Goal: Task Accomplishment & Management: Use online tool/utility

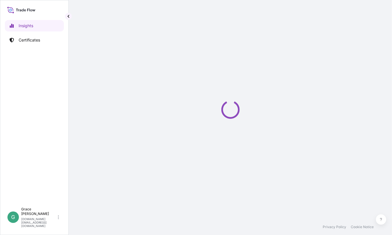
select select "2025"
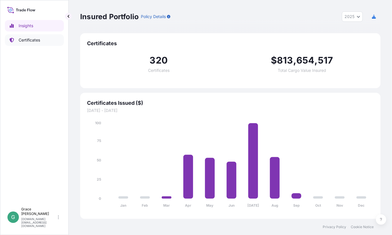
click at [35, 38] on p "Certificates" at bounding box center [29, 40] width 21 height 6
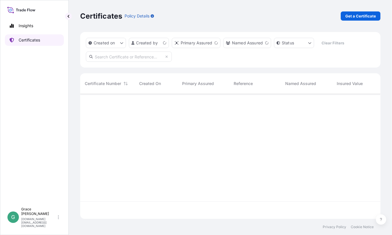
scroll to position [124, 296]
click at [129, 57] on input "text" at bounding box center [129, 57] width 86 height 10
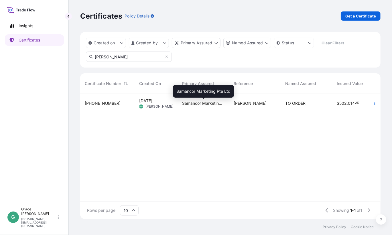
type input "[PERSON_NAME]"
click at [213, 106] on span "Samancor Marketing Pte Ltd" at bounding box center [203, 103] width 42 height 6
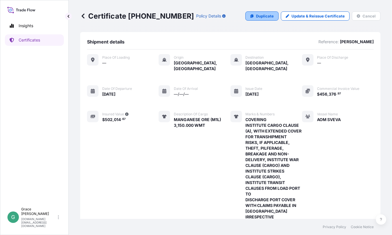
click at [269, 20] on link "Duplicate" at bounding box center [261, 15] width 33 height 9
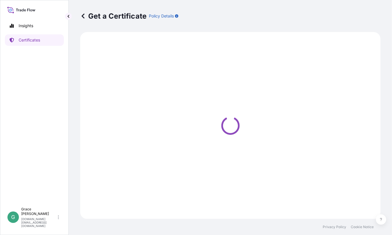
select select "Sea"
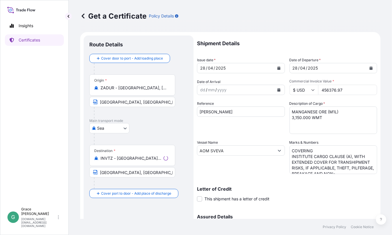
select select "31710"
click at [147, 85] on input "ZADUR - [GEOGRAPHIC_DATA], [GEOGRAPHIC_DATA]" at bounding box center [134, 88] width 68 height 6
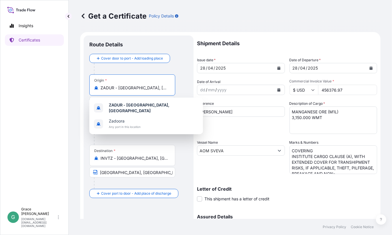
click at [177, 70] on div at bounding box center [141, 68] width 94 height 11
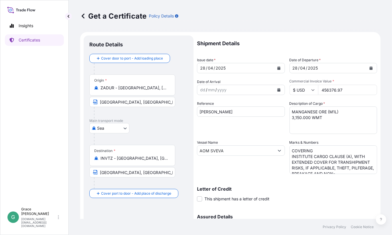
click at [147, 104] on input "[GEOGRAPHIC_DATA], [GEOGRAPHIC_DATA]" at bounding box center [132, 102] width 86 height 10
click at [129, 84] on div "Origin * [GEOGRAPHIC_DATA] - [GEOGRAPHIC_DATA], [GEOGRAPHIC_DATA]" at bounding box center [132, 84] width 86 height 21
click at [129, 85] on input "ZADUR - [GEOGRAPHIC_DATA], [GEOGRAPHIC_DATA]" at bounding box center [134, 88] width 68 height 6
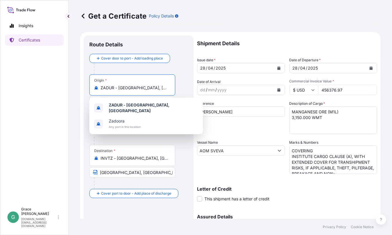
drag, startPoint x: 161, startPoint y: 87, endPoint x: 94, endPoint y: 85, distance: 66.1
click at [94, 85] on div "ZADUR - [GEOGRAPHIC_DATA], [GEOGRAPHIC_DATA]" at bounding box center [132, 88] width 76 height 6
click at [152, 89] on input "ZADUR - [GEOGRAPHIC_DATA], [GEOGRAPHIC_DATA]" at bounding box center [134, 88] width 68 height 6
drag, startPoint x: 162, startPoint y: 88, endPoint x: 76, endPoint y: 78, distance: 87.3
click at [76, 78] on div "Get a Certificate Policy Details Route Details Cover door to port - Add loading…" at bounding box center [230, 109] width 323 height 219
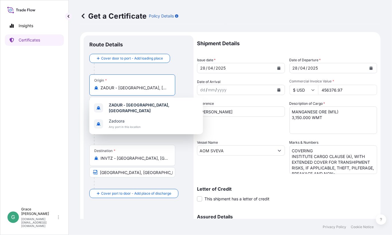
paste input "NGQURA, [GEOGRAPHIC_DATA]"
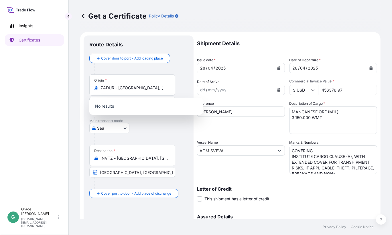
click at [157, 135] on div at bounding box center [141, 138] width 94 height 11
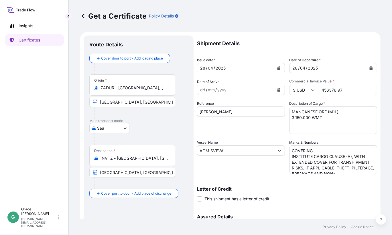
click at [162, 90] on input "ZADUR - [GEOGRAPHIC_DATA], [GEOGRAPHIC_DATA]" at bounding box center [134, 88] width 68 height 6
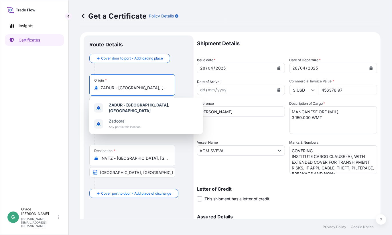
click at [162, 90] on input "ZADUR - [GEOGRAPHIC_DATA], [GEOGRAPHIC_DATA]" at bounding box center [134, 88] width 68 height 6
paste input "NGQURA, [GEOGRAPHIC_DATA]"
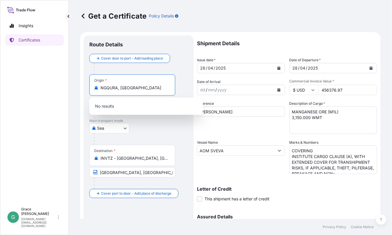
type input "ZADUR - [GEOGRAPHIC_DATA], [GEOGRAPHIC_DATA]"
click at [147, 123] on div "[GEOGRAPHIC_DATA]" at bounding box center [138, 128] width 98 height 10
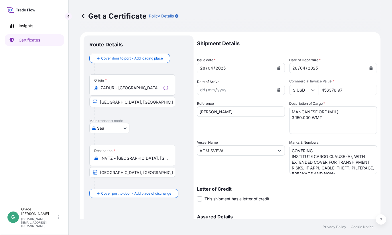
click at [127, 99] on input "[GEOGRAPHIC_DATA], [GEOGRAPHIC_DATA]" at bounding box center [132, 102] width 86 height 10
drag, startPoint x: 145, startPoint y: 102, endPoint x: 93, endPoint y: 100, distance: 52.1
click at [93, 100] on span "[GEOGRAPHIC_DATA], [GEOGRAPHIC_DATA]" at bounding box center [132, 102] width 86 height 10
paste input "NGQURA, [GEOGRAPHIC_DATA]"
type input "NGQURA, [GEOGRAPHIC_DATA]"
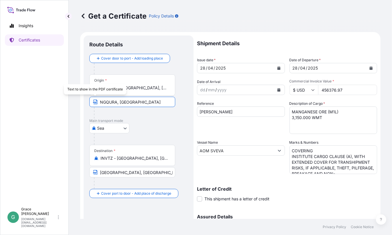
click at [160, 127] on div "[GEOGRAPHIC_DATA]" at bounding box center [138, 128] width 98 height 10
click at [142, 90] on input "ZADUR - [GEOGRAPHIC_DATA], [GEOGRAPHIC_DATA]" at bounding box center [134, 88] width 68 height 6
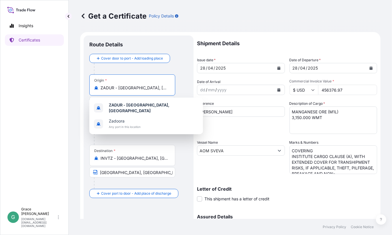
drag, startPoint x: 165, startPoint y: 87, endPoint x: 81, endPoint y: 83, distance: 83.4
click at [81, 83] on form "Route Details Cover door to port - Add loading place Place of loading Road / [G…" at bounding box center [230, 158] width 300 height 252
paste input "NGQURA, [GEOGRAPHIC_DATA]"
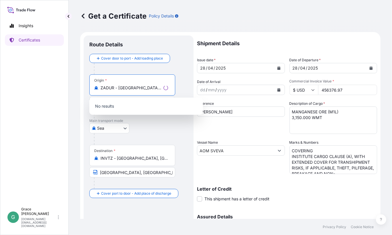
click at [167, 131] on div "[GEOGRAPHIC_DATA]" at bounding box center [138, 128] width 98 height 10
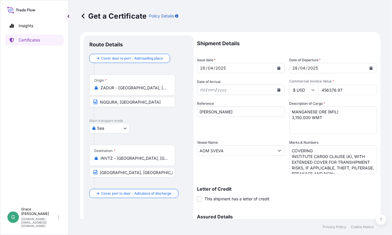
click at [113, 89] on input "ZADUR - [GEOGRAPHIC_DATA], [GEOGRAPHIC_DATA]" at bounding box center [134, 88] width 68 height 6
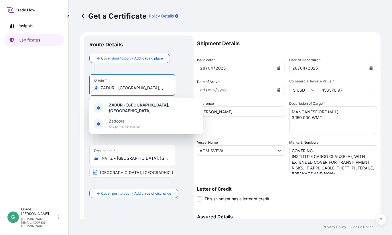
drag, startPoint x: 162, startPoint y: 88, endPoint x: 90, endPoint y: 87, distance: 72.4
click at [90, 87] on div "Origin * [GEOGRAPHIC_DATA] - [GEOGRAPHIC_DATA], [GEOGRAPHIC_DATA]" at bounding box center [132, 84] width 86 height 21
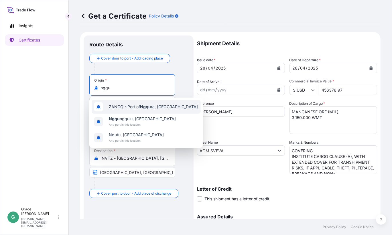
click at [167, 108] on span "ZANGQ - [GEOGRAPHIC_DATA] ra, [GEOGRAPHIC_DATA]" at bounding box center [153, 107] width 89 height 6
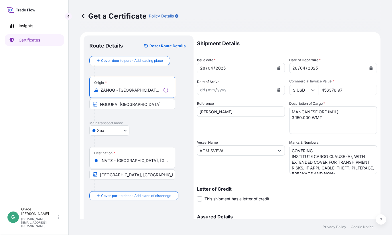
type input "ZANGQ - [GEOGRAPHIC_DATA], [GEOGRAPHIC_DATA]"
click at [170, 126] on div "[GEOGRAPHIC_DATA]" at bounding box center [138, 130] width 98 height 10
click at [280, 70] on button "Calendar" at bounding box center [278, 68] width 9 height 9
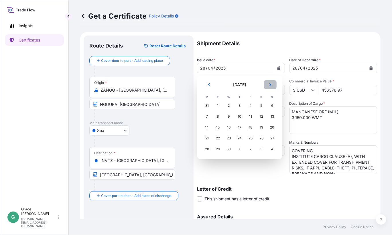
click at [270, 84] on icon "Next" at bounding box center [269, 84] width 3 height 3
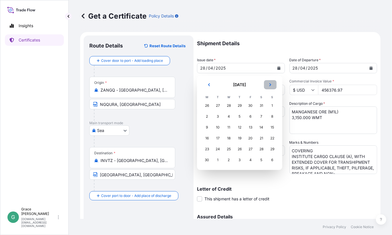
click at [270, 84] on icon "Next" at bounding box center [269, 84] width 3 height 3
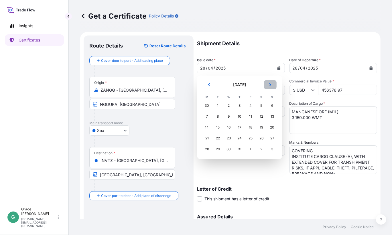
click at [270, 84] on icon "Next" at bounding box center [269, 84] width 3 height 3
click at [206, 81] on button "Previous" at bounding box center [209, 84] width 13 height 9
click at [269, 107] on div "7" at bounding box center [272, 105] width 10 height 10
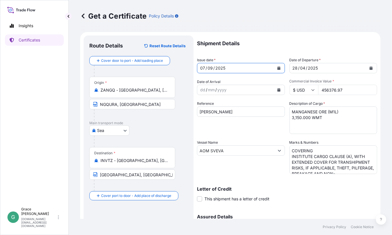
click at [367, 70] on button "Calendar" at bounding box center [370, 68] width 9 height 9
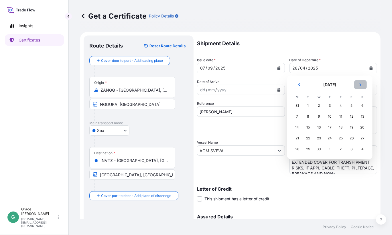
click at [363, 85] on button "Next" at bounding box center [360, 84] width 13 height 9
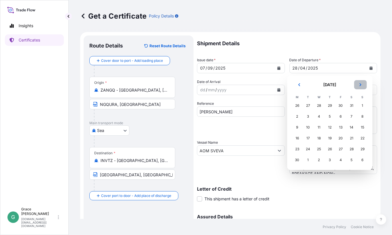
click at [363, 85] on button "Next" at bounding box center [360, 84] width 13 height 9
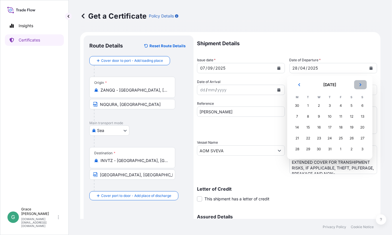
click at [363, 85] on button "Next" at bounding box center [360, 84] width 13 height 9
click at [363, 105] on div "7" at bounding box center [362, 105] width 10 height 10
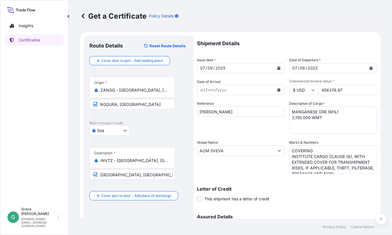
drag, startPoint x: 350, startPoint y: 91, endPoint x: 315, endPoint y: 86, distance: 35.8
click at [315, 86] on div "$ USD 456376.97" at bounding box center [333, 90] width 88 height 10
paste input "04206.11"
type input "404206.11"
click at [245, 110] on input "[PERSON_NAME]" at bounding box center [241, 111] width 88 height 10
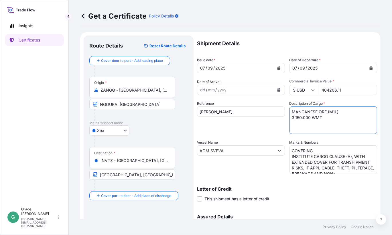
click at [335, 111] on textarea "MANGANESE ORE (M1L) 3,150.000 WMT" at bounding box center [333, 119] width 88 height 27
click at [307, 121] on textarea "MANGANESE ORE (M1L) 3,150.000 WMT" at bounding box center [333, 119] width 88 height 27
drag, startPoint x: 298, startPoint y: 118, endPoint x: 281, endPoint y: 117, distance: 17.2
click at [281, 117] on div "Shipment Details Issue date * [DATE] Date of Departure * [DATE] Date of Arrival…" at bounding box center [287, 149] width 180 height 229
click at [342, 125] on textarea "MANGANESE ORE (M1L) 3,150.000 WMT" at bounding box center [333, 119] width 88 height 27
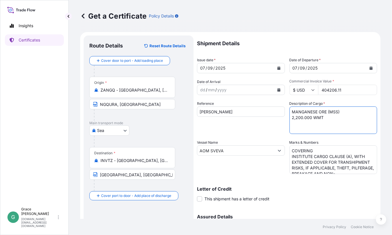
type textarea "MANGANESE ORE (MSS) 2,200.000 WMT"
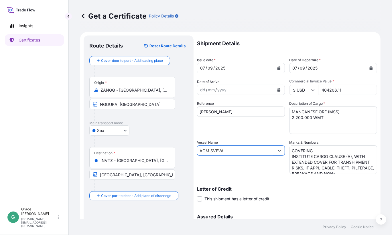
drag, startPoint x: 228, startPoint y: 152, endPoint x: 192, endPoint y: 149, distance: 35.3
click at [192, 149] on form "Route Details Reset Route Details Cover door to port - Add loading place Place …" at bounding box center [230, 158] width 300 height 252
paste input "NORD UTOPI"
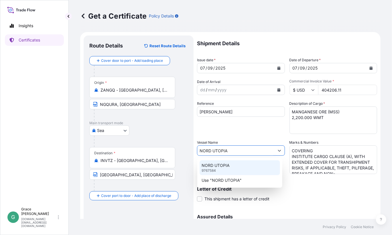
click at [242, 166] on div "NORD UTOPIA 9767584" at bounding box center [239, 167] width 81 height 15
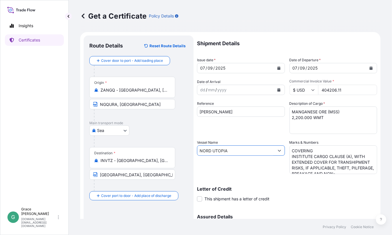
type input "NORD UTOPIA"
click at [329, 197] on div "Letter of Credit This shipment has a letter of credit Letter of credit * Letter…" at bounding box center [287, 194] width 180 height 15
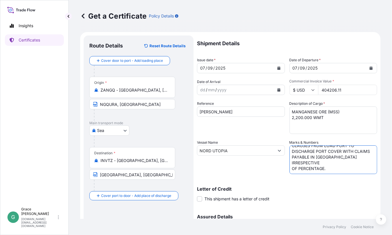
drag, startPoint x: 289, startPoint y: 150, endPoint x: 395, endPoint y: 208, distance: 120.9
click at [391, 208] on html "Insights Certificates G [PERSON_NAME] [PERSON_NAME][DOMAIN_NAME][EMAIL_ADDRESS]…" at bounding box center [196, 117] width 392 height 235
paste textarea "DELIVERY,"
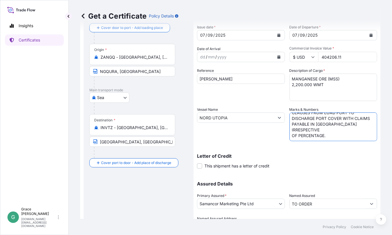
scroll to position [57, 0]
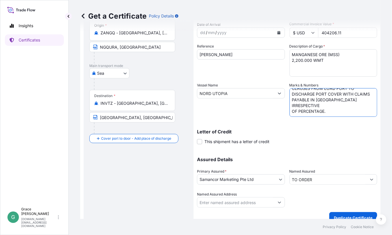
type textarea "COVERING INSTITUTE CARGO CLAUSE (A), WITH EXTENDED COVER FOR TRANSHIPMENT RISKS…"
click at [219, 141] on span "This shipment has a letter of credit" at bounding box center [236, 142] width 65 height 6
click at [197, 139] on input "This shipment has a letter of credit" at bounding box center [197, 139] width 0 height 0
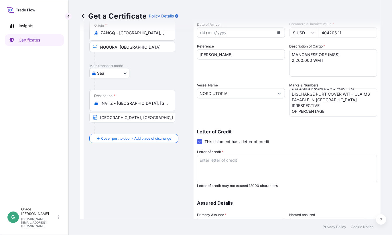
click at [252, 166] on textarea "Letter of credit *" at bounding box center [287, 168] width 180 height 27
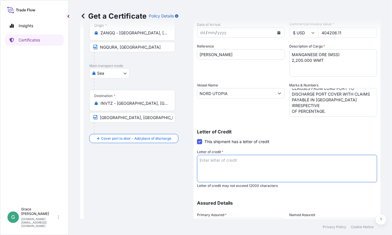
paste textarea "0853625IM0Y00066"
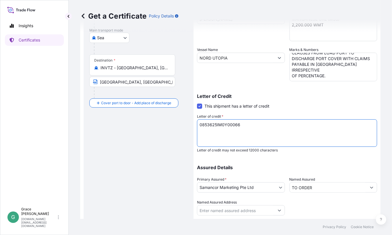
scroll to position [108, 0]
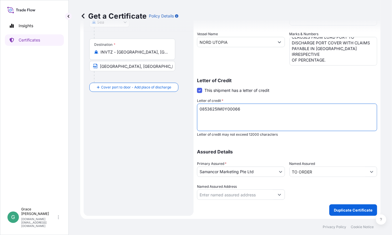
type textarea "0853625IM0Y00066"
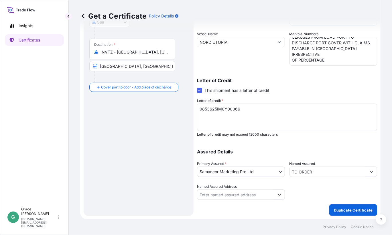
click at [307, 200] on div "Shipment Details Issue date * [DATE] Date of Departure * [DATE] Date of Arrival…" at bounding box center [287, 71] width 180 height 289
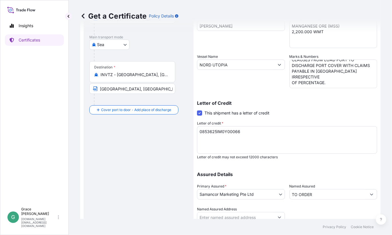
scroll to position [62, 0]
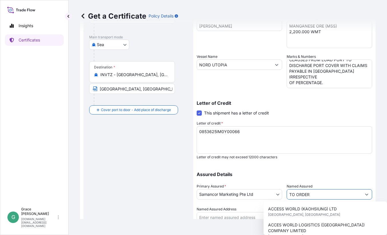
drag, startPoint x: 323, startPoint y: 196, endPoint x: 280, endPoint y: 195, distance: 42.9
click at [280, 195] on div "Assured Details Primary Assured * Samancor Marketing Pte Ltd Groote Eylandt Min…" at bounding box center [285, 193] width 176 height 57
paste input "OF STATE BANK OF INDIA, COMMERCIAL BRANCH , [GEOGRAPHIC_DATA], [GEOGRAPHIC_DATA]"
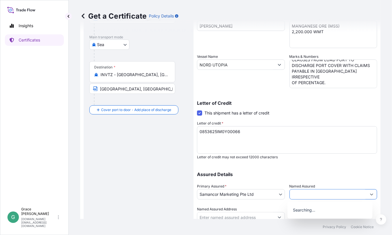
scroll to position [108, 0]
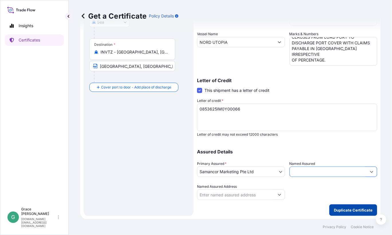
type input "TO ORDER OF STATE BANK OF INDIA, COMMERCIAL BRANCH , [GEOGRAPHIC_DATA], [GEOGRA…"
click at [354, 210] on p "Duplicate Certificate" at bounding box center [353, 210] width 39 height 6
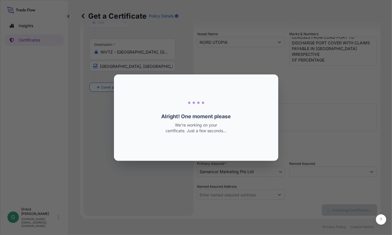
scroll to position [0, 0]
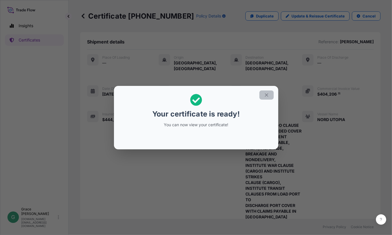
click at [266, 94] on icon "button" at bounding box center [266, 94] width 5 height 5
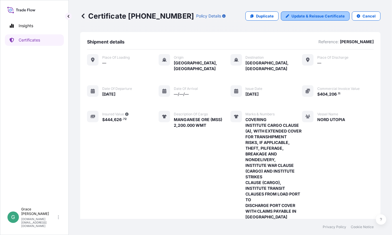
click at [303, 16] on p "Update & Reissue Certificate" at bounding box center [317, 16] width 53 height 6
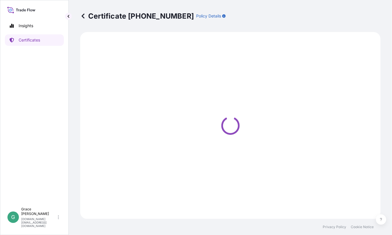
select select "Sea"
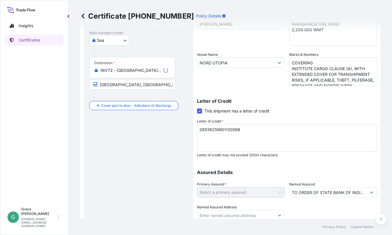
select select "31710"
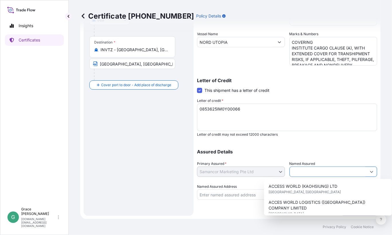
scroll to position [0, 114]
drag, startPoint x: 311, startPoint y: 171, endPoint x: 394, endPoint y: 177, distance: 82.6
click at [391, 177] on html "7 options available. Insights Certificates G [PERSON_NAME] [PERSON_NAME][DOMAIN…" at bounding box center [196, 117] width 392 height 235
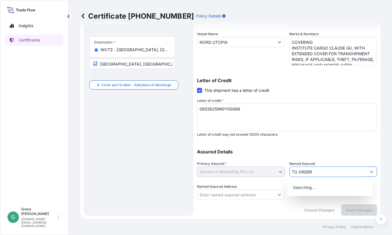
type input "TO ORDER"
click at [336, 142] on div "Shipment Details Issue date * [DATE] Date of Departure * [DATE] Date of Arrival…" at bounding box center [287, 63] width 180 height 273
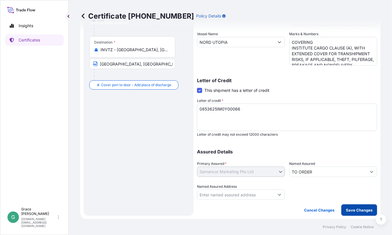
click at [356, 207] on p "Save Changes" at bounding box center [359, 210] width 27 height 6
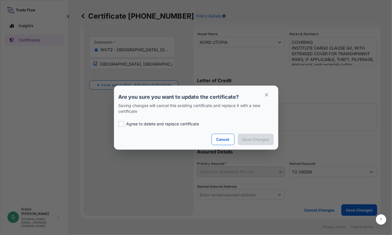
click at [175, 123] on p "Agree to delete and replace certificate" at bounding box center [162, 124] width 73 height 6
checkbox input "true"
click at [264, 139] on p "Save Changes" at bounding box center [255, 140] width 27 height 6
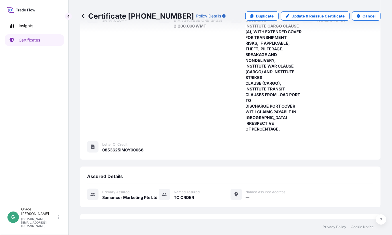
scroll to position [141, 0]
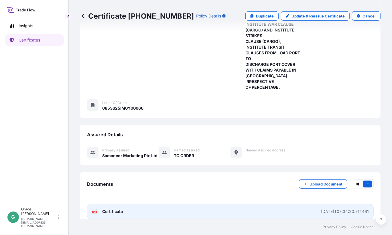
click at [116, 209] on span "Certificate" at bounding box center [112, 212] width 21 height 6
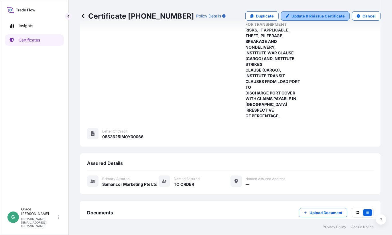
click at [317, 15] on p "Update & Reissue Certificate" at bounding box center [317, 16] width 53 height 6
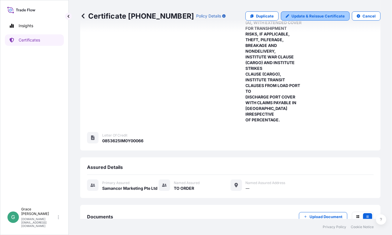
select select "Sea"
select select "31710"
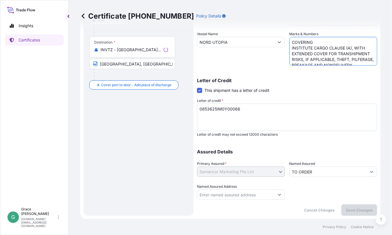
click at [289, 48] on textarea "COVERING INSTITUTE CARGO CLAUSE (A), WITH EXTENDED COVER FOR TRANSHIPMENT RISKS…" at bounding box center [333, 51] width 88 height 29
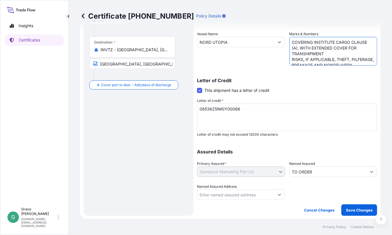
click at [289, 47] on textarea "COVERING INSTITUTE CARGO CLAUSE (A), WITH EXTENDED COVER FOR TRANSHIPMENT RISKS…" at bounding box center [333, 51] width 88 height 29
click at [290, 59] on textarea "COVERING INSTITUTE CARGO CLAUSE (A), WITH EXTENDED COVER FOR TRANSHIPMENT RISKS…" at bounding box center [333, 51] width 88 height 29
click at [289, 59] on textarea "COVERING INSTITUTE CARGO CLAUSE (A), WITH EXTENDED COVER FOR TRANSHIPMENT RISKS…" at bounding box center [333, 51] width 88 height 29
click at [290, 54] on textarea "COVERING INSTITUTE CARGO CLAUSE (A), WITH EXTENDED COVER FOR TRANSHIPMENT RISKS…" at bounding box center [333, 51] width 88 height 29
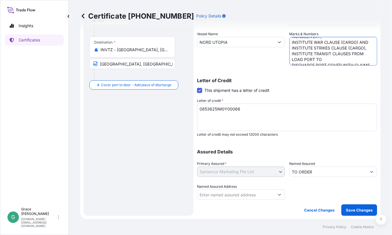
click at [289, 64] on textarea "COVERING INSTITUTE CARGO CLAUSE (A), WITH EXTENDED COVER FOR TRANSHIPMENT RISKS…" at bounding box center [333, 51] width 88 height 29
click at [289, 55] on textarea "COVERING INSTITUTE CARGO CLAUSE (A), WITH EXTENDED COVER FOR TRANSHIPMENT RISKS…" at bounding box center [333, 51] width 88 height 29
click at [291, 60] on textarea "COVERING INSTITUTE CARGO CLAUSE (A), WITH EXTENDED COVER FOR TRANSHIPMENT RISKS…" at bounding box center [333, 51] width 88 height 29
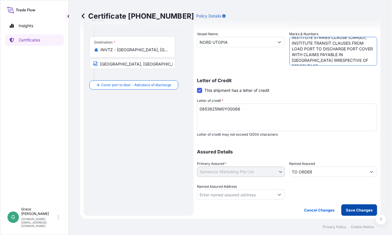
type textarea "COVERING INSTITUTE CARGO CLAUSE (A), WITH EXTENDED COVER FOR TRANSHIPMENT RISKS…"
click at [358, 207] on p "Save Changes" at bounding box center [359, 210] width 27 height 6
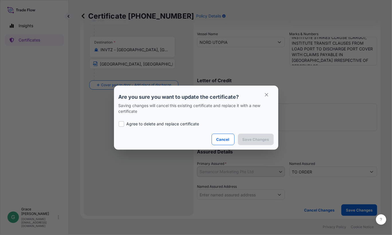
click at [171, 125] on p "Agree to delete and replace certificate" at bounding box center [162, 124] width 73 height 6
checkbox input "true"
click at [259, 141] on p "Save Changes" at bounding box center [255, 140] width 27 height 6
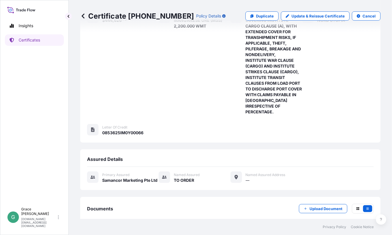
scroll to position [124, 0]
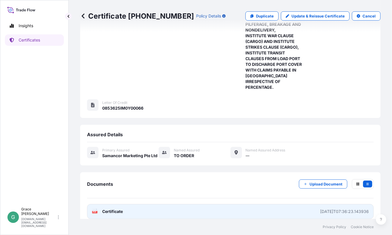
click at [122, 209] on span "Certificate" at bounding box center [112, 212] width 21 height 6
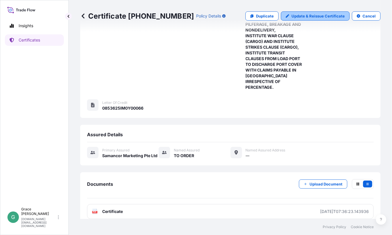
click at [300, 13] on p "Update & Reissue Certificate" at bounding box center [317, 16] width 53 height 6
select select "Sea"
select select "31710"
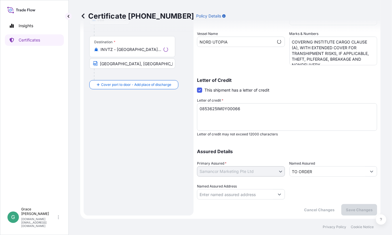
scroll to position [108, 0]
click at [323, 55] on textarea "COVERING INSTITUTE CARGO CLAUSE (A), WITH EXTENDED COVER FOR TRANSHIPMENT RISKS…" at bounding box center [333, 51] width 88 height 29
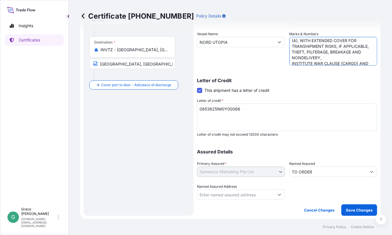
scroll to position [11, 0]
click at [290, 58] on textarea "COVERING INSTITUTE CARGO CLAUSE (A), WITH EXTENDED COVER FOR TRANSHIPMENT RISKS…" at bounding box center [333, 51] width 88 height 29
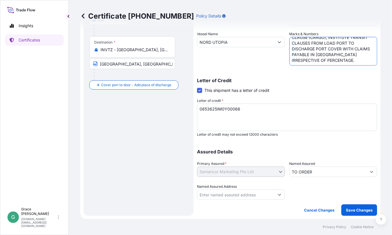
click at [331, 61] on textarea "COVERING INSTITUTE CARGO CLAUSE (A), WITH EXTENDED COVER FOR TRANSHIPMENT RISKS…" at bounding box center [333, 51] width 88 height 29
type textarea "COVERING INSTITUTE CARGO CLAUSE (A), WITH EXTENDED COVER FOR TRANSHIPMENT RISKS…"
click at [353, 210] on p "Save Changes" at bounding box center [359, 210] width 27 height 6
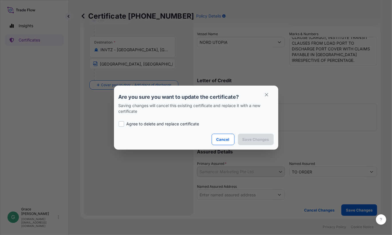
click at [176, 123] on p "Agree to delete and replace certificate" at bounding box center [162, 124] width 73 height 6
checkbox input "true"
click at [253, 139] on p "Save Changes" at bounding box center [255, 140] width 27 height 6
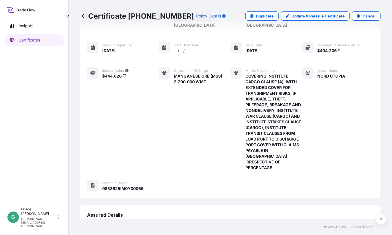
scroll to position [124, 0]
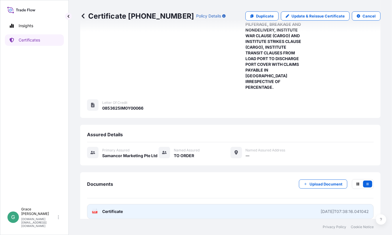
click at [270, 205] on link "PDF Certificate [DATE]T07:38:16.041042" at bounding box center [230, 211] width 286 height 15
